Goal: Information Seeking & Learning: Learn about a topic

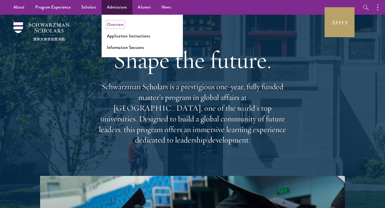
click at [122, 25] on link "Overview" at bounding box center [115, 24] width 17 height 6
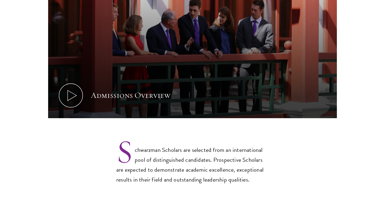
scroll to position [322, 0]
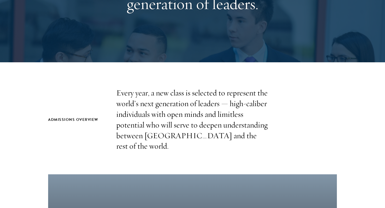
scroll to position [104, 0]
